Goal: Task Accomplishment & Management: Manage account settings

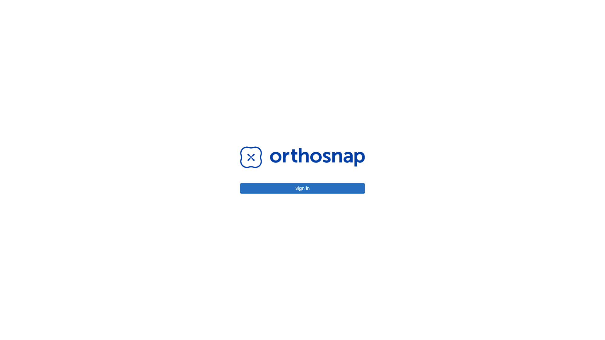
click at [302, 188] on button "Sign in" at bounding box center [302, 188] width 125 height 10
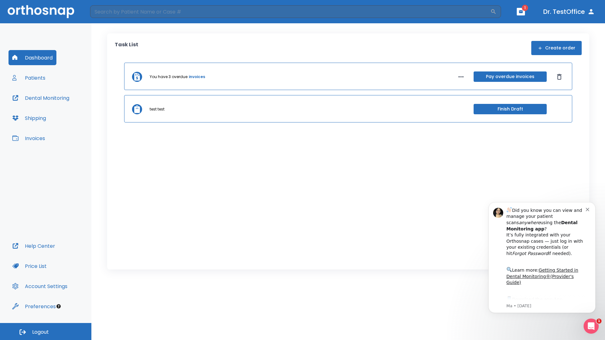
click at [46, 332] on span "Logout" at bounding box center [40, 332] width 17 height 7
